Goal: Check status

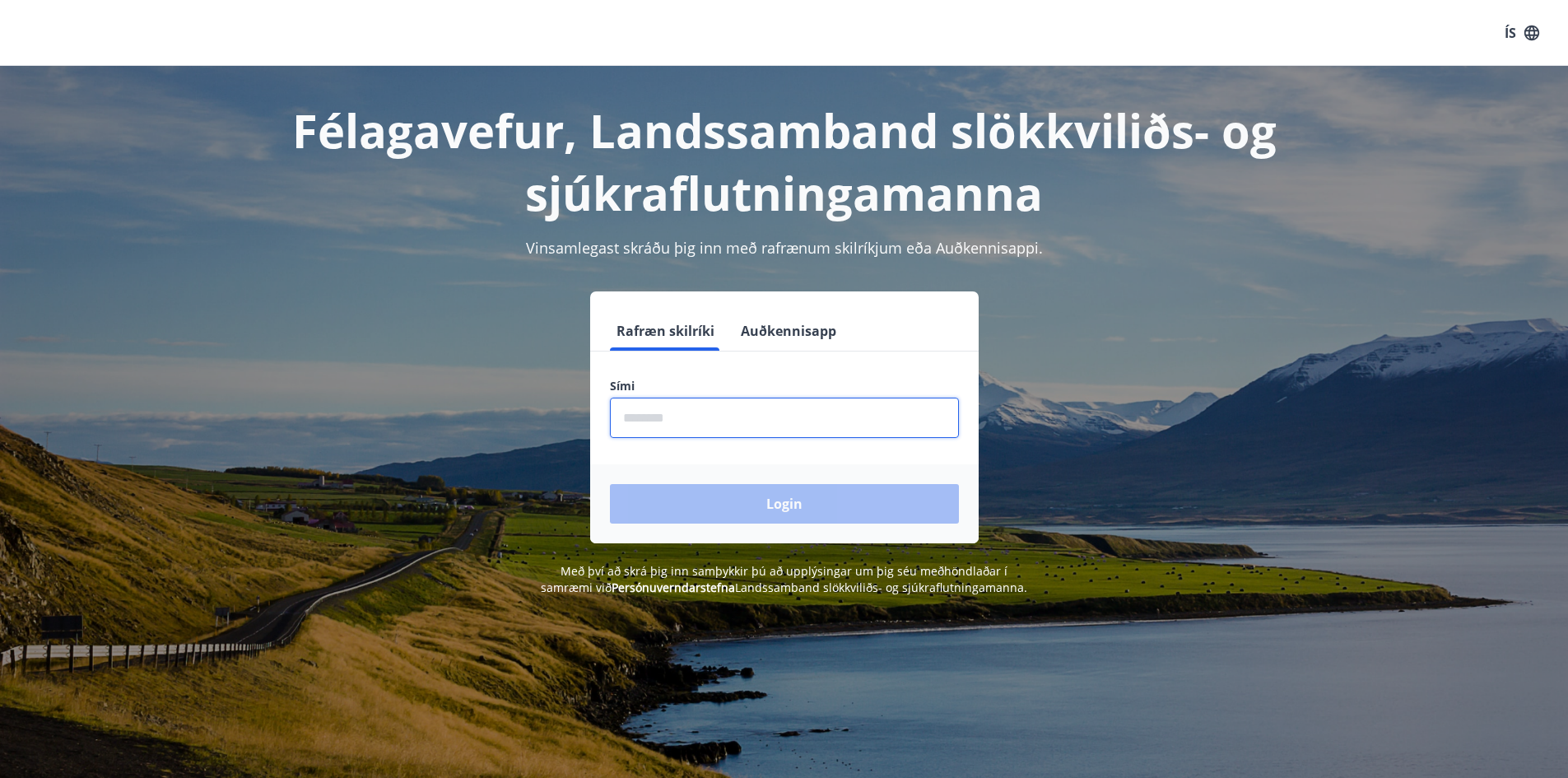
click at [627, 419] on input "phone" at bounding box center [784, 418] width 349 height 40
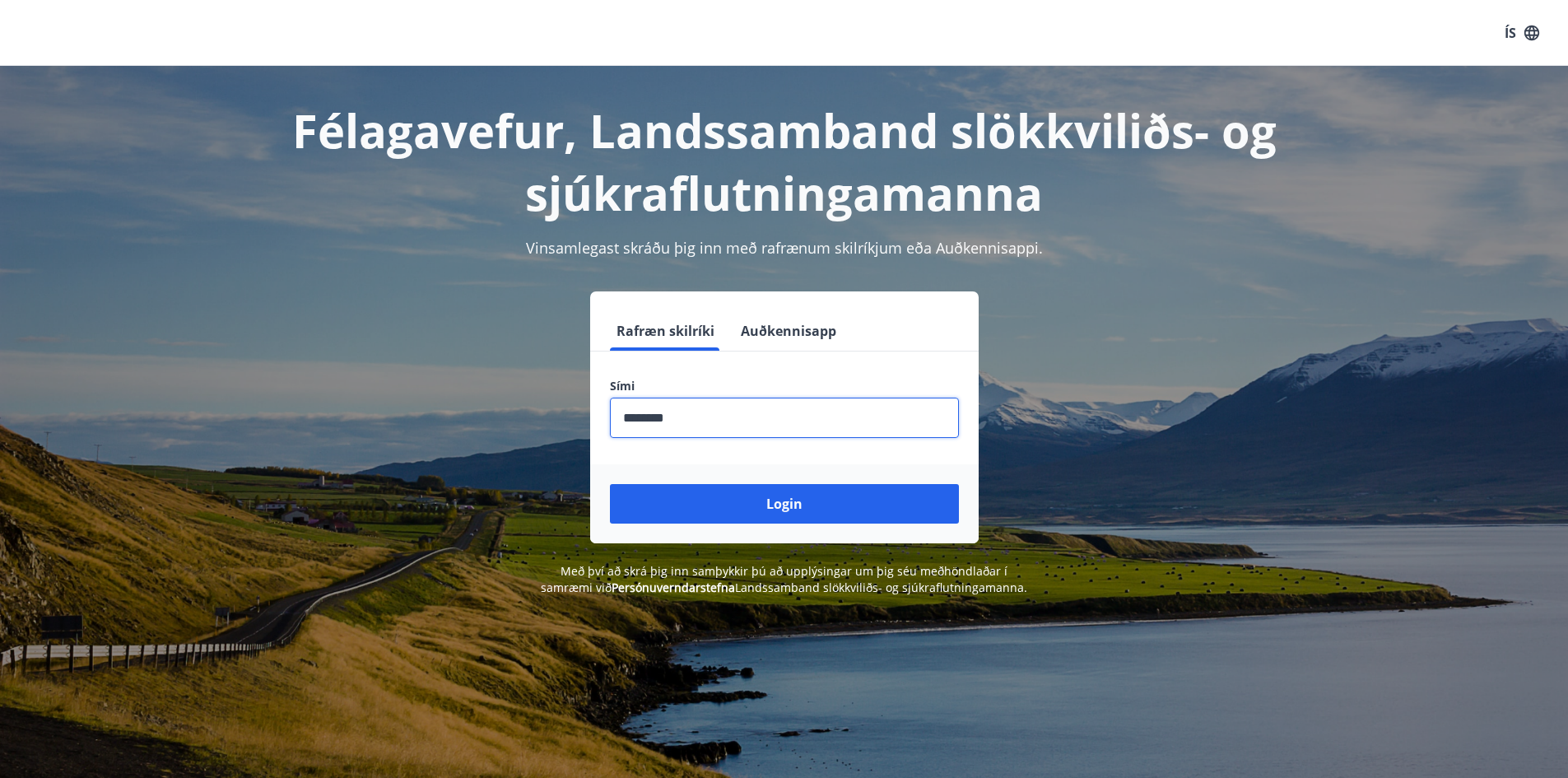
type input "********"
click at [610, 484] on button "Login" at bounding box center [784, 504] width 349 height 39
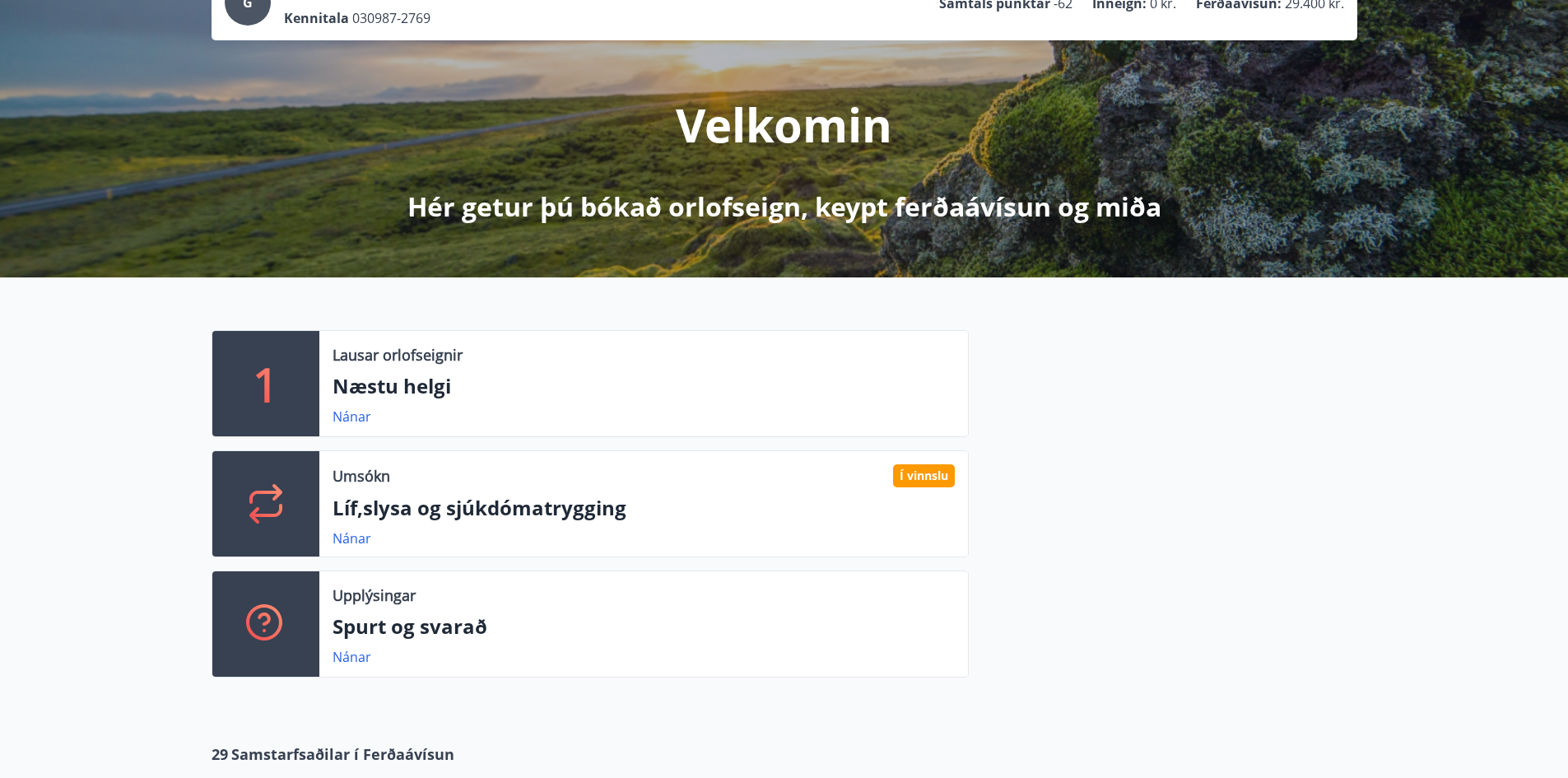
scroll to position [164, 0]
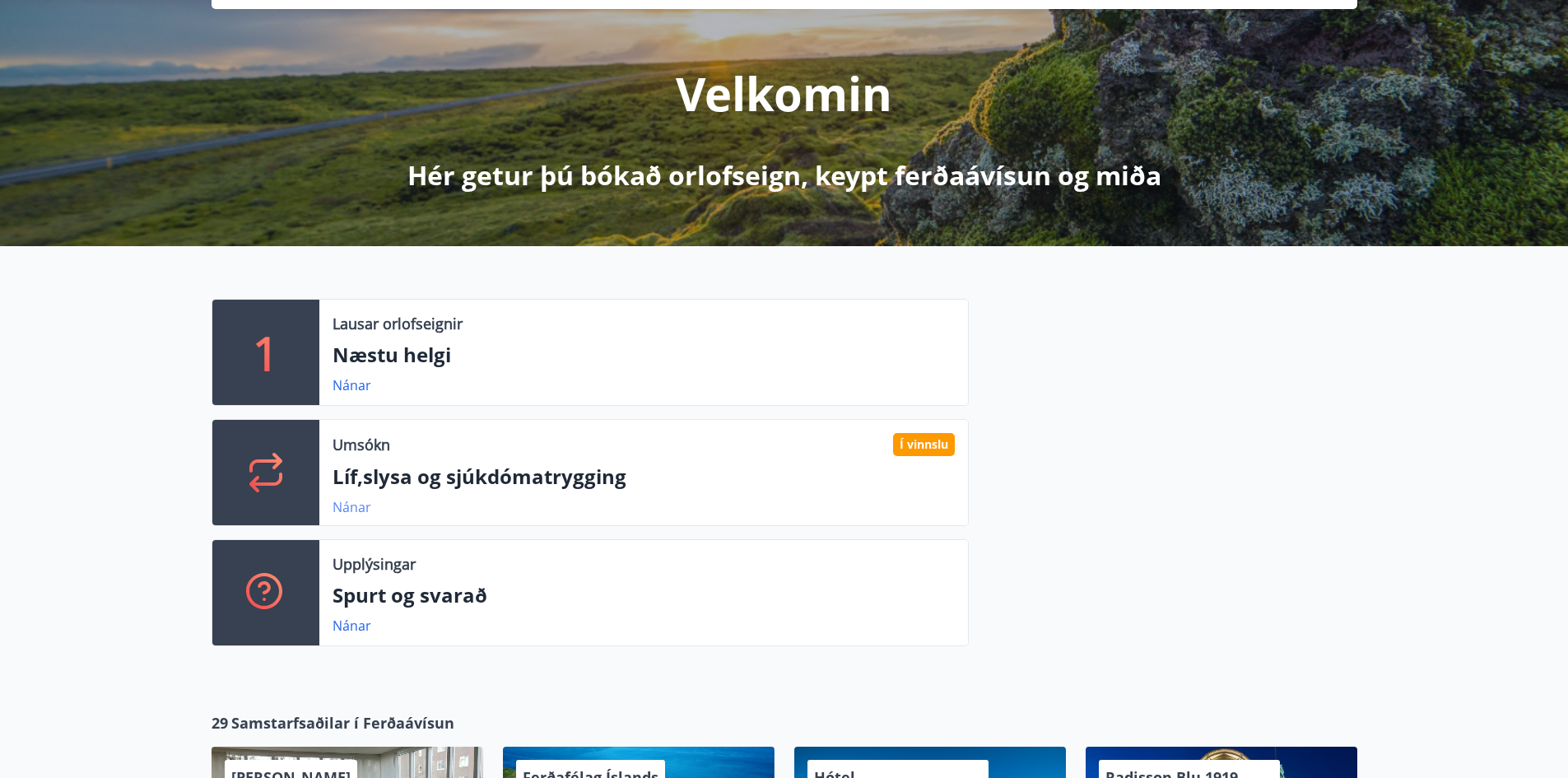
click at [358, 507] on link "Nánar" at bounding box center [351, 507] width 38 height 18
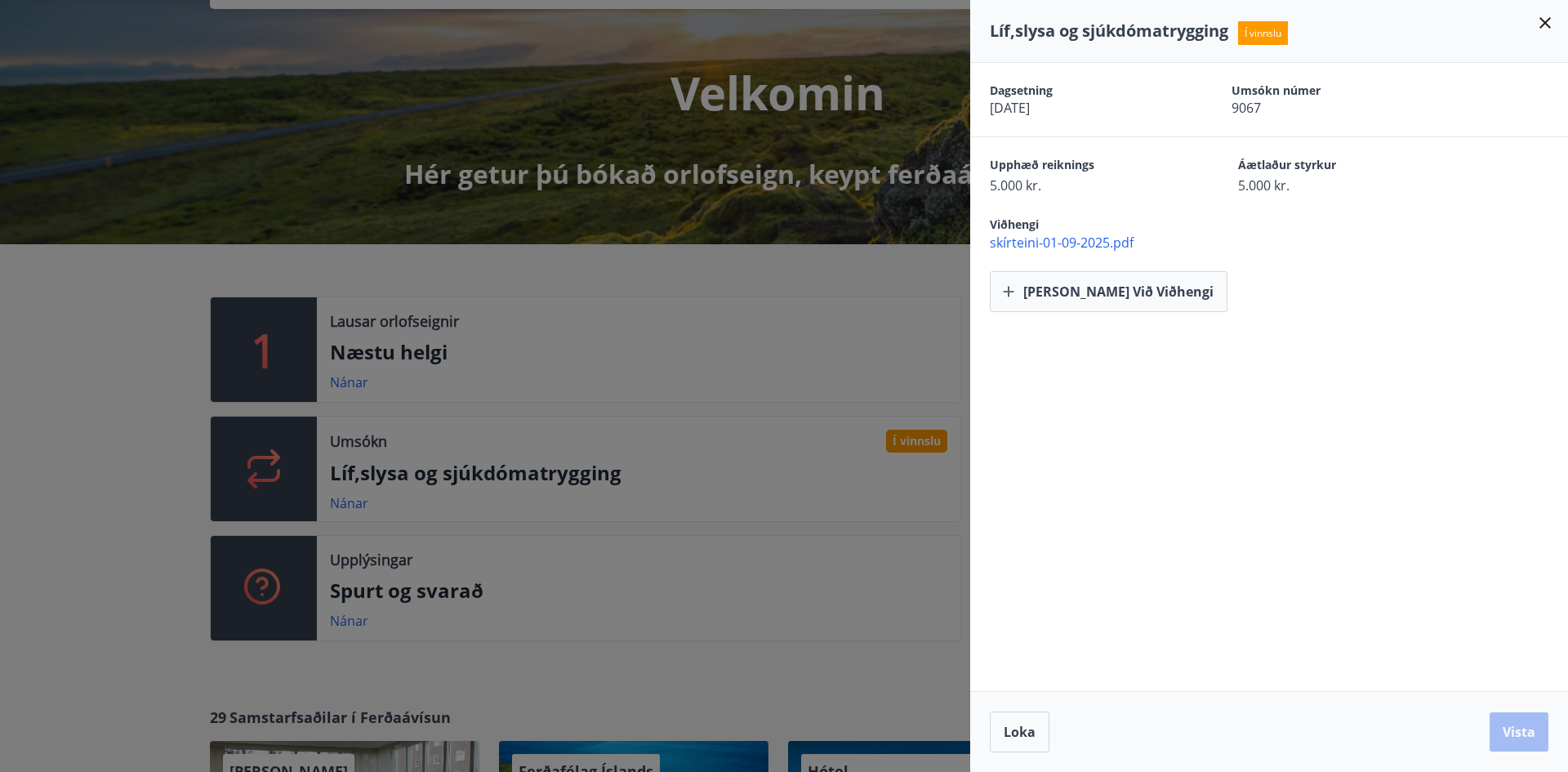
click at [138, 428] on div at bounding box center [784, 386] width 1568 height 772
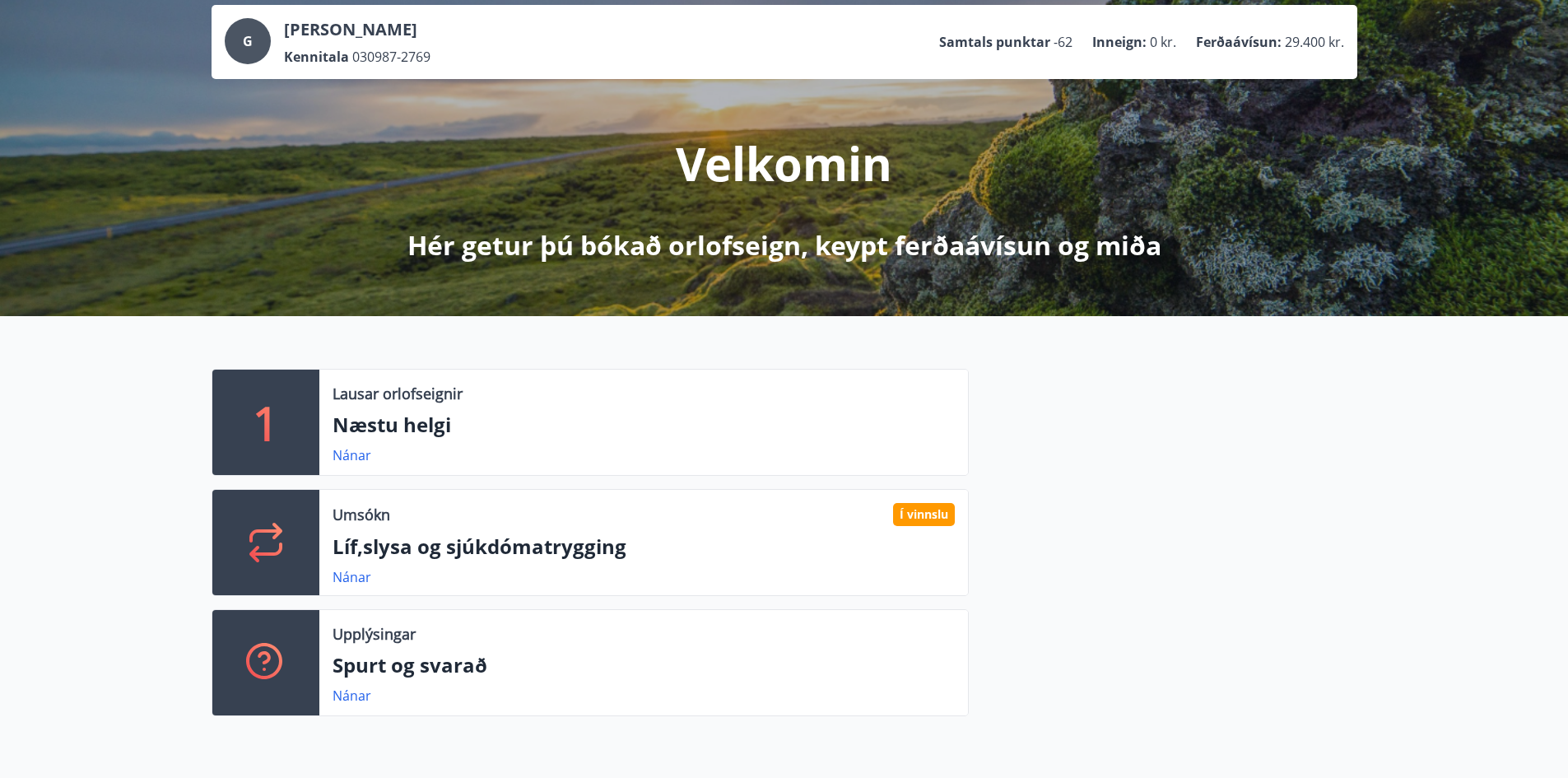
scroll to position [0, 0]
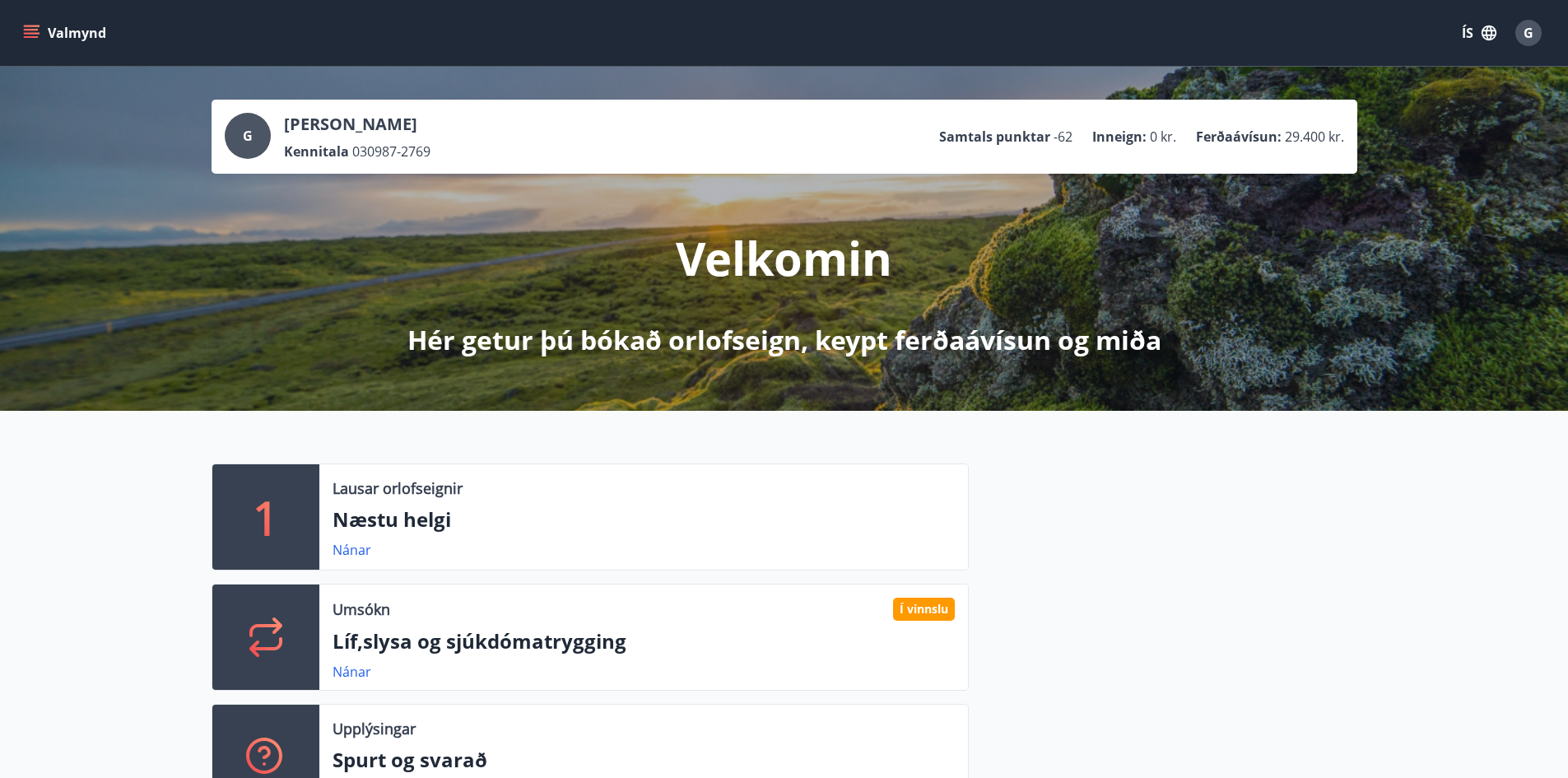
click at [34, 31] on icon "menu" at bounding box center [32, 33] width 17 height 17
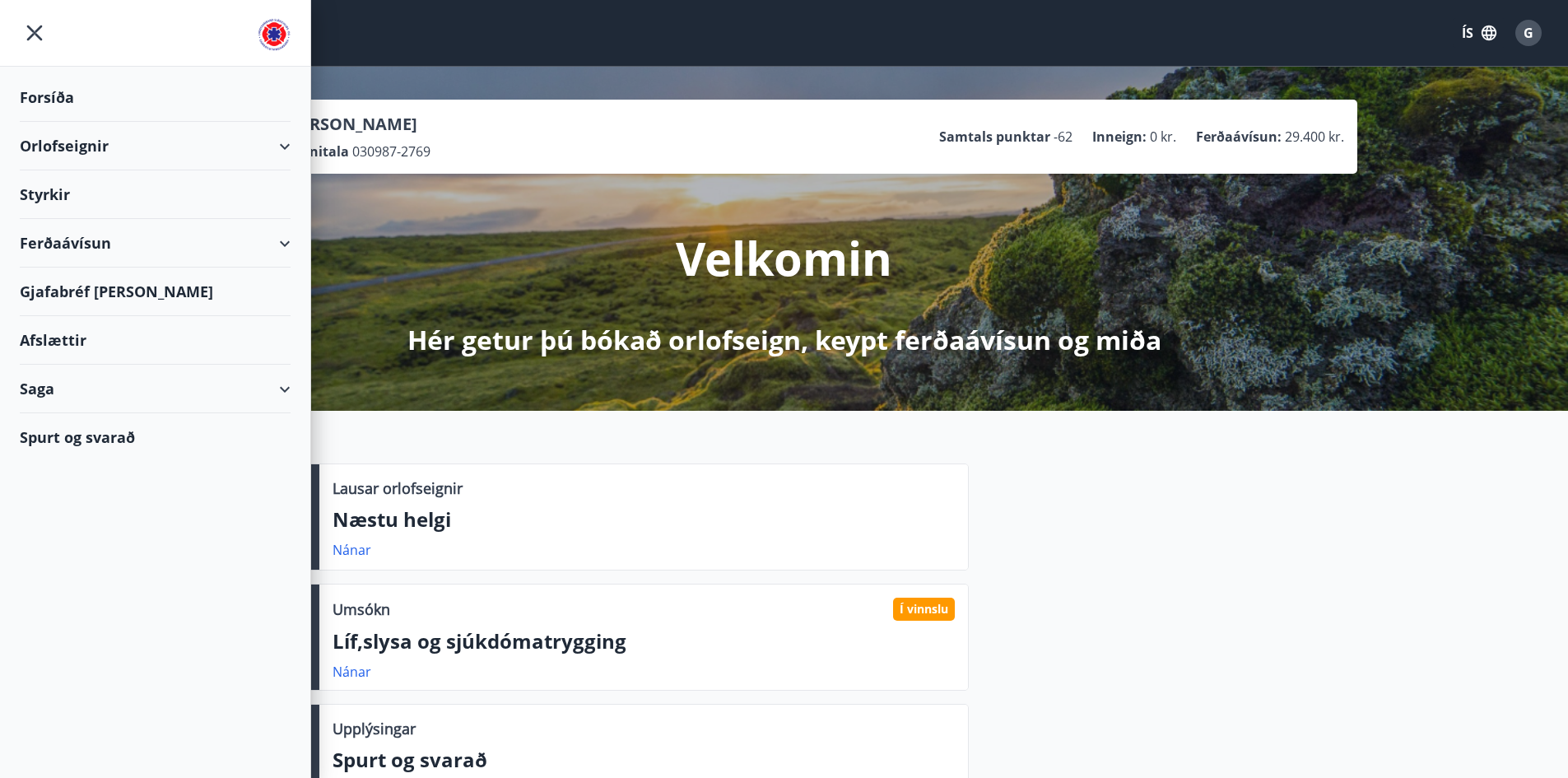
click at [152, 394] on div "Saga" at bounding box center [155, 389] width 271 height 49
click at [81, 495] on div "Umsóknir" at bounding box center [155, 499] width 245 height 35
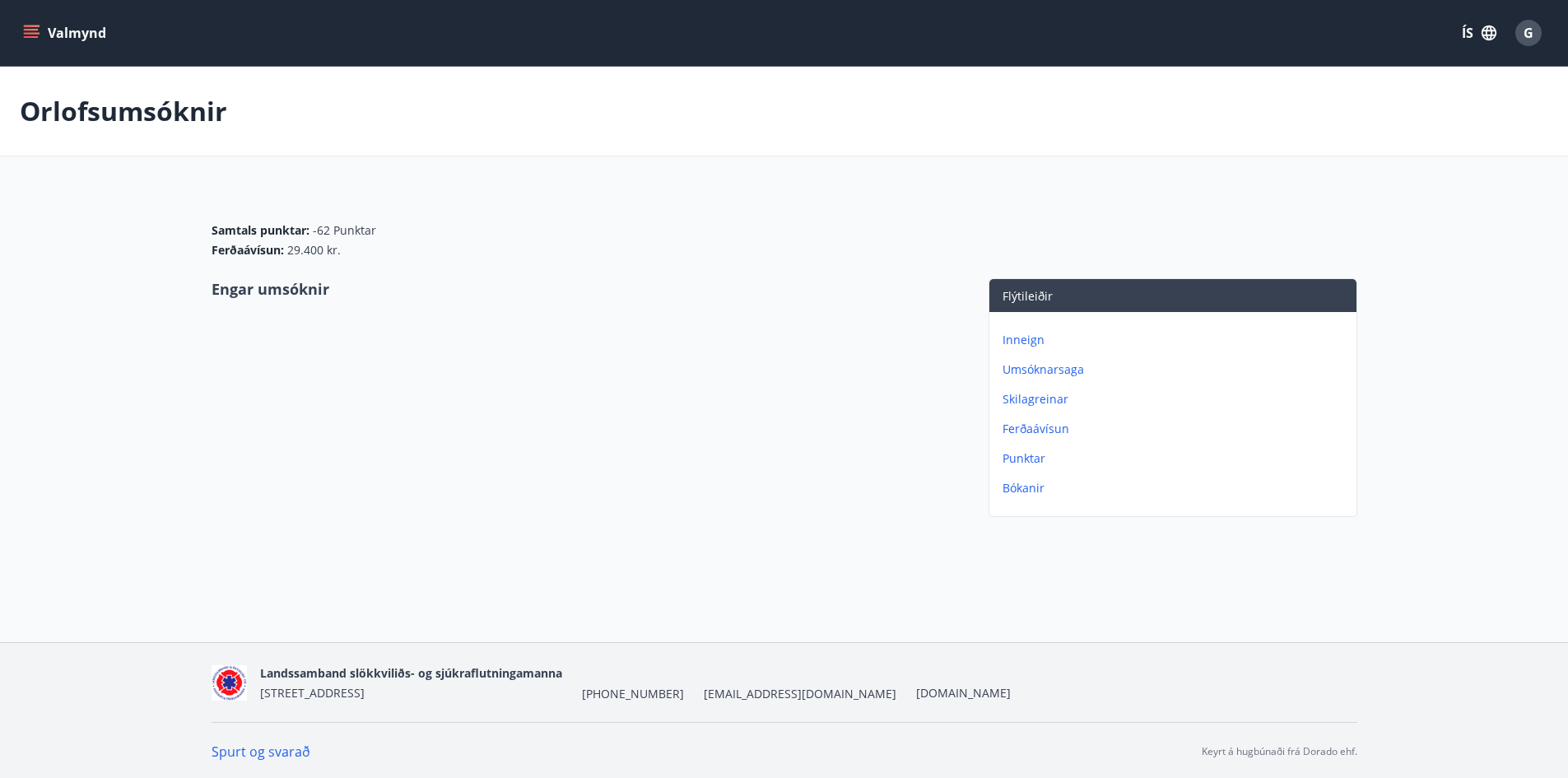
click at [1062, 367] on p "Umsóknarsaga" at bounding box center [1176, 370] width 347 height 17
